Goal: Information Seeking & Learning: Check status

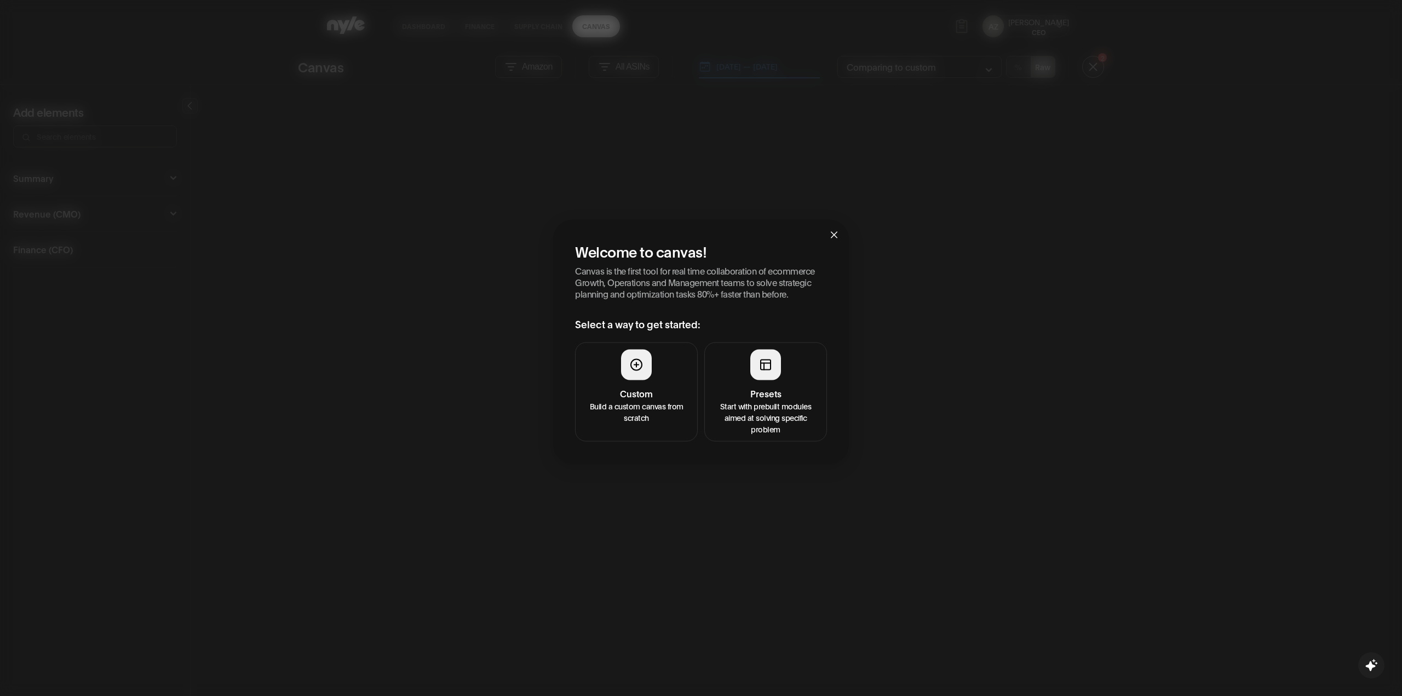
drag, startPoint x: 827, startPoint y: 234, endPoint x: 833, endPoint y: 233, distance: 5.7
click at [833, 233] on span "Close" at bounding box center [835, 235] width 30 height 30
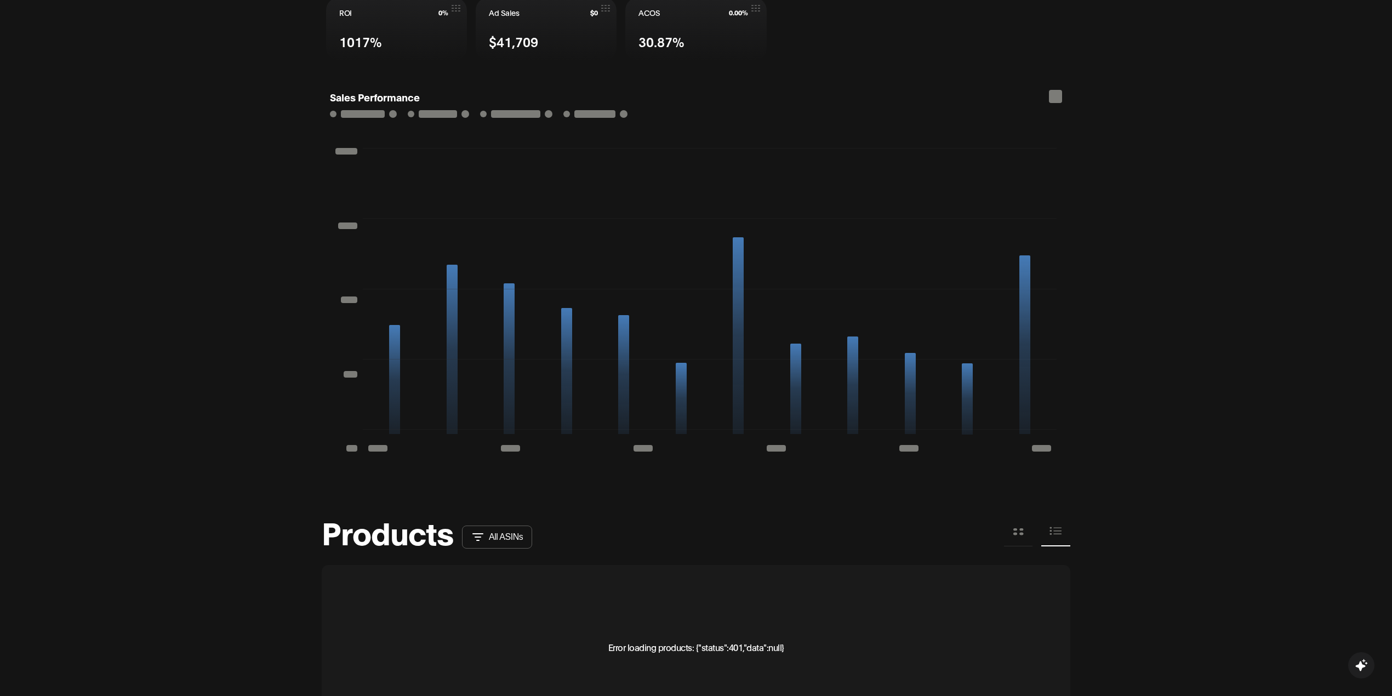
scroll to position [730, 0]
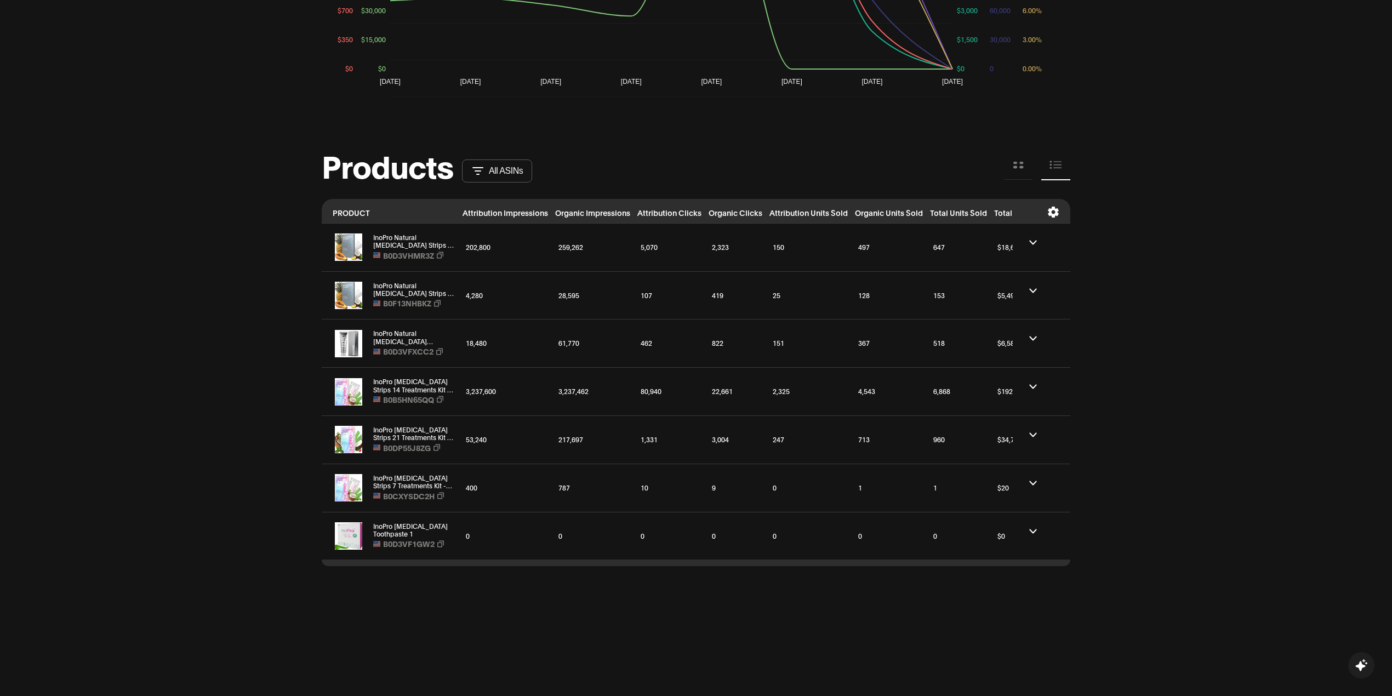
scroll to position [982, 0]
